Goal: Find specific page/section: Find specific page/section

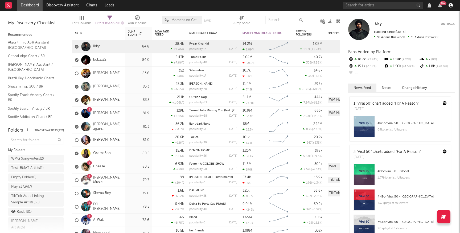
click at [452, 7] on icon "button" at bounding box center [451, 5] width 4 height 4
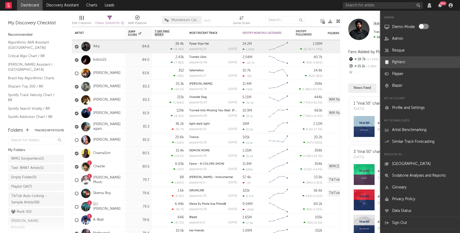
click at [396, 64] on link "PgHero" at bounding box center [420, 62] width 80 height 12
